Goal: Task Accomplishment & Management: Use online tool/utility

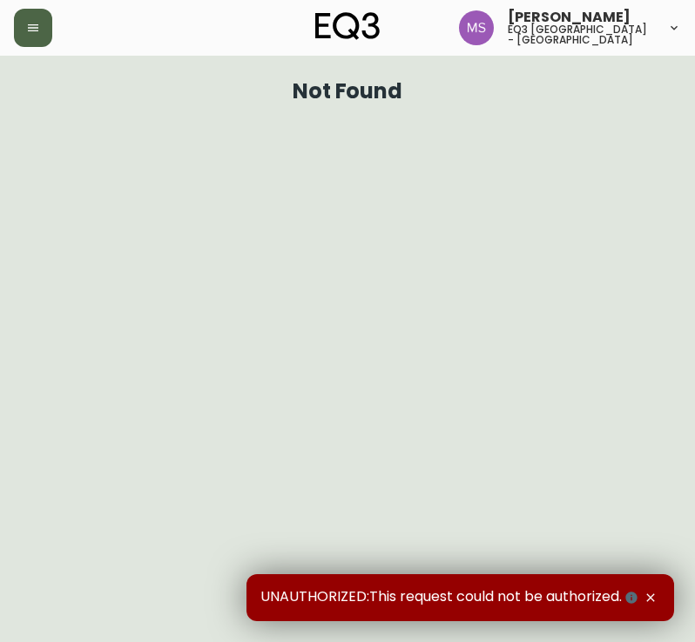
drag, startPoint x: 35, startPoint y: 31, endPoint x: 32, endPoint y: 44, distance: 13.3
click at [32, 44] on button "button" at bounding box center [33, 28] width 38 height 38
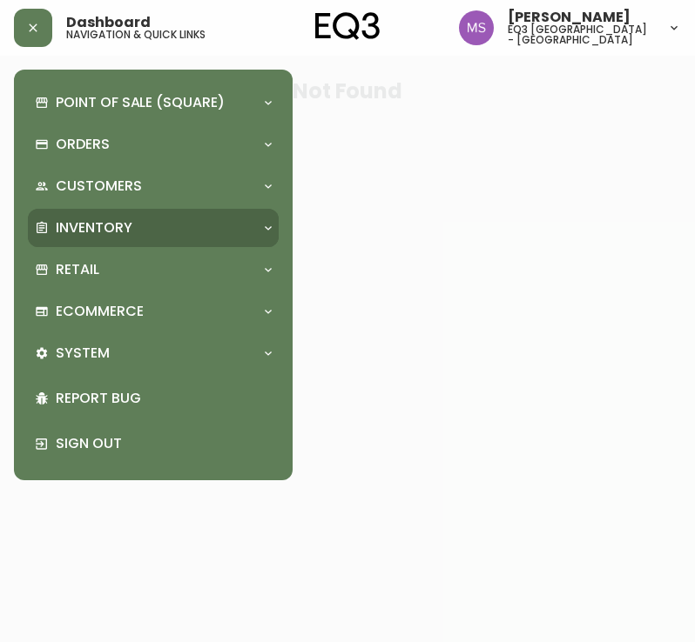
click at [189, 215] on div "Inventory" at bounding box center [153, 228] width 251 height 38
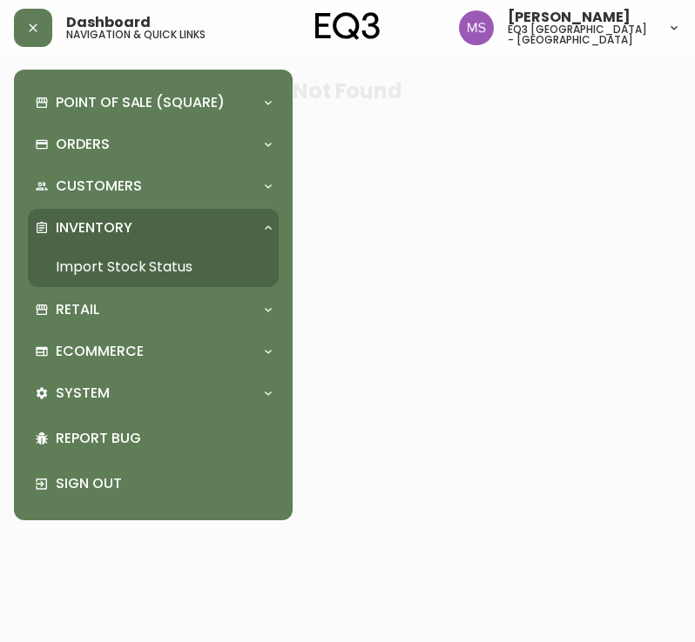
click at [174, 259] on link "Import Stock Status" at bounding box center [153, 267] width 251 height 40
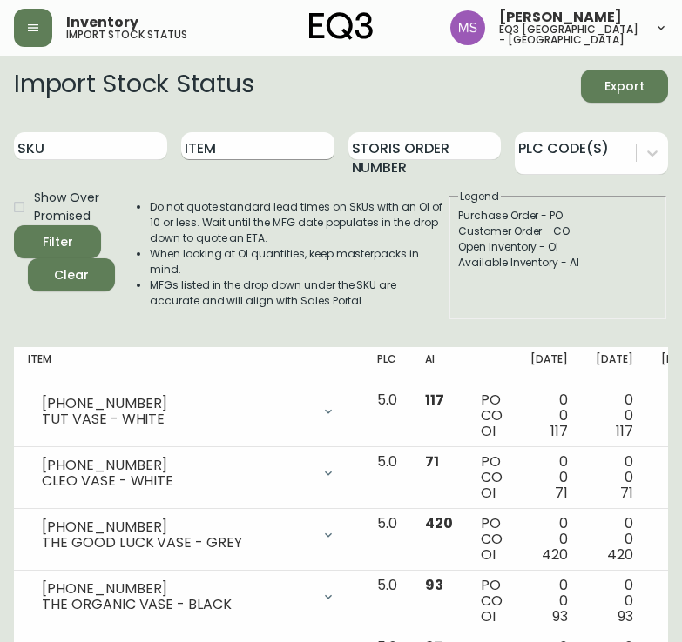
click at [207, 144] on input "Item" at bounding box center [257, 146] width 153 height 28
type input "[PERSON_NAME]"
click at [14, 225] on button "Filter" at bounding box center [57, 241] width 87 height 33
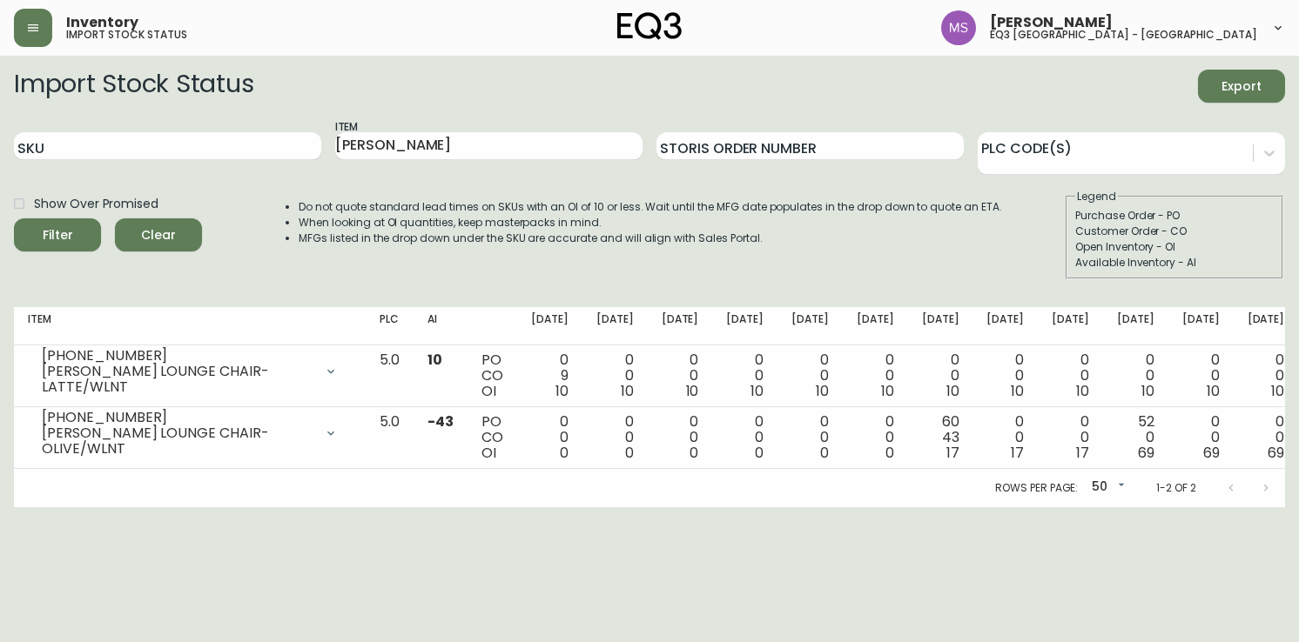
drag, startPoint x: 752, startPoint y: 572, endPoint x: 818, endPoint y: 573, distance: 66.2
click at [694, 507] on html "Inventory import stock status [PERSON_NAME] eq3 [GEOGRAPHIC_DATA] - st laurent …" at bounding box center [649, 253] width 1299 height 507
